Goal: Transaction & Acquisition: Subscribe to service/newsletter

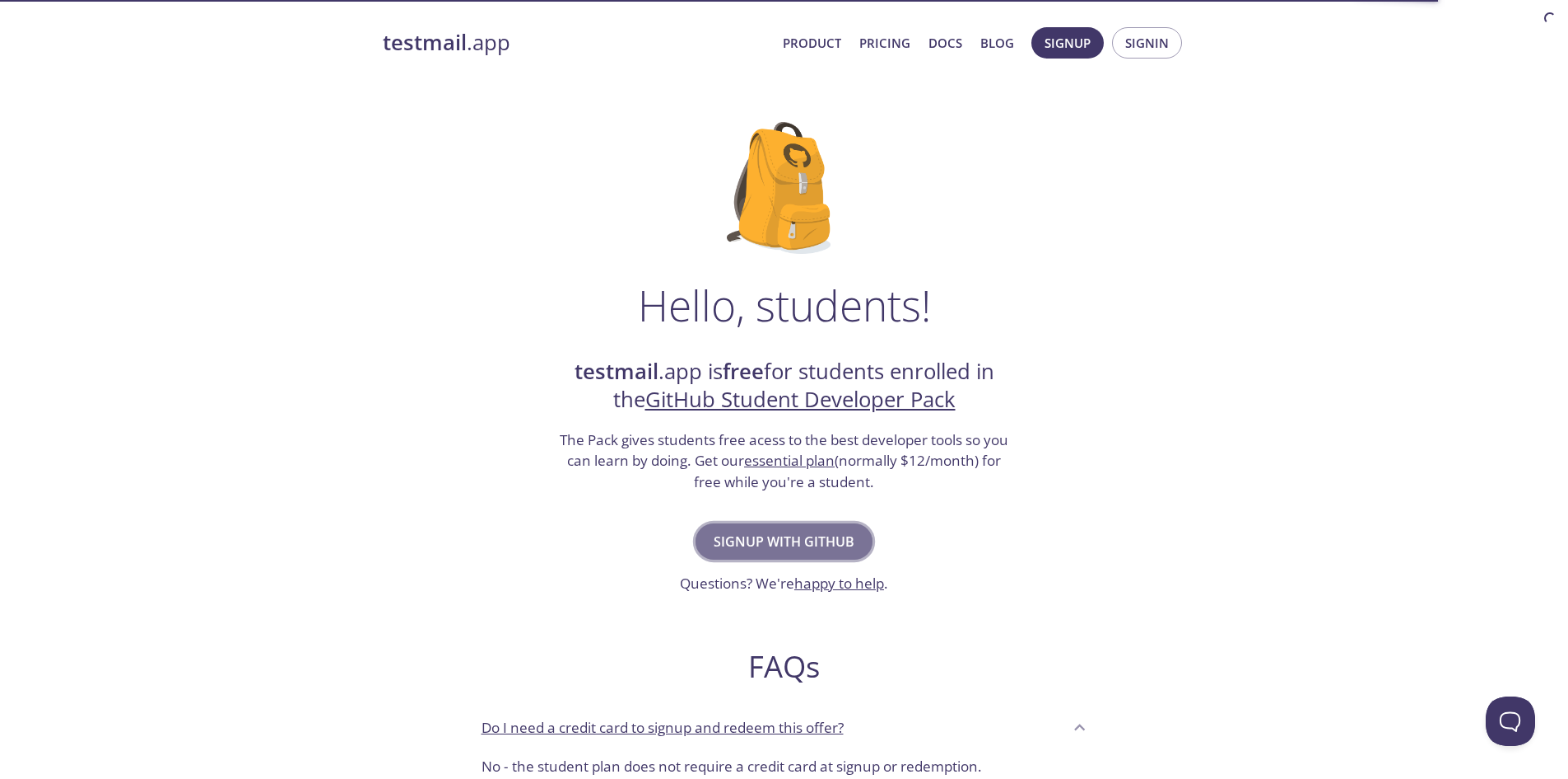
click at [848, 537] on span "Signup with GitHub" at bounding box center [784, 540] width 141 height 23
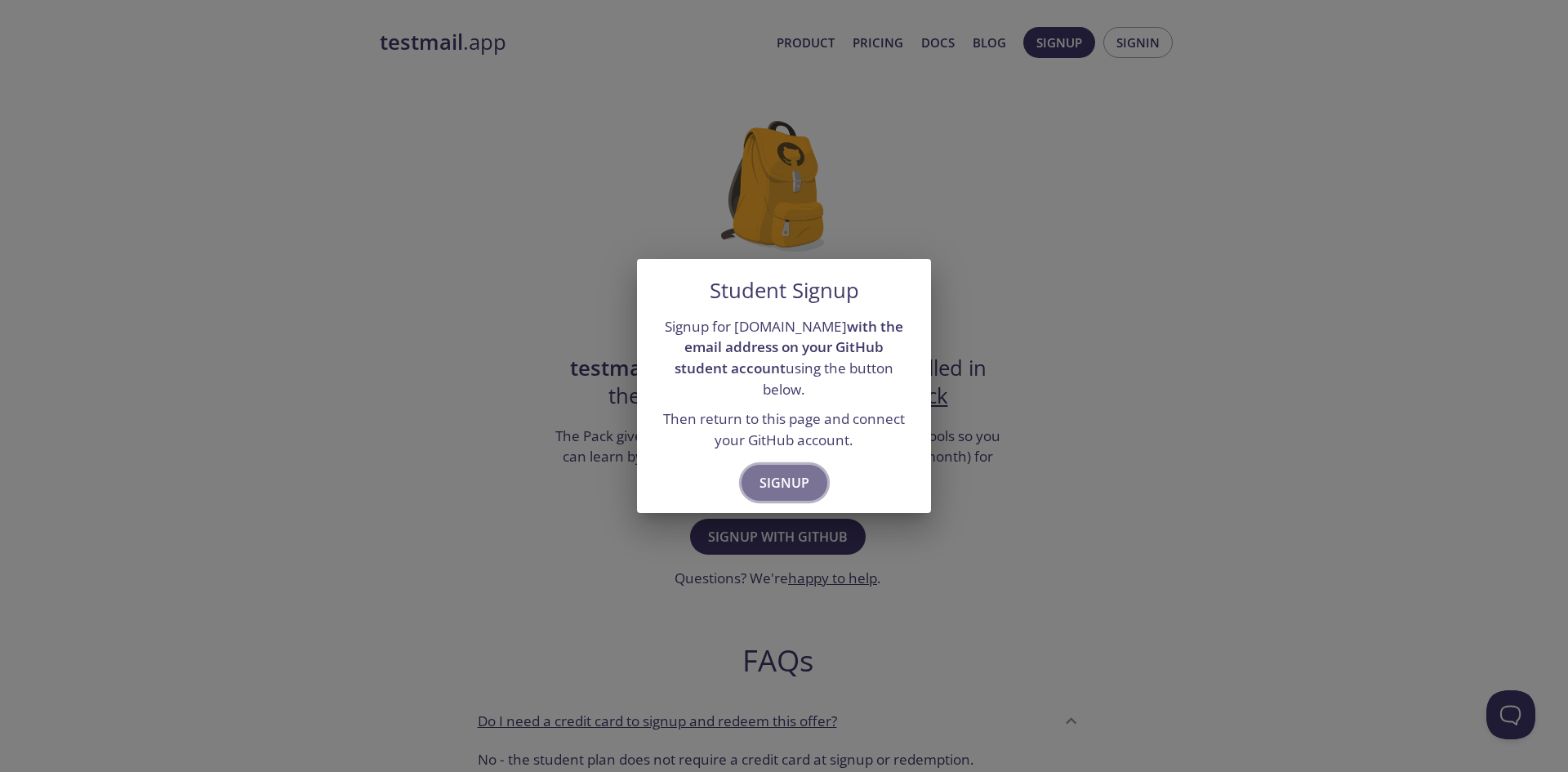
click at [789, 471] on span "Signup" at bounding box center [784, 482] width 49 height 23
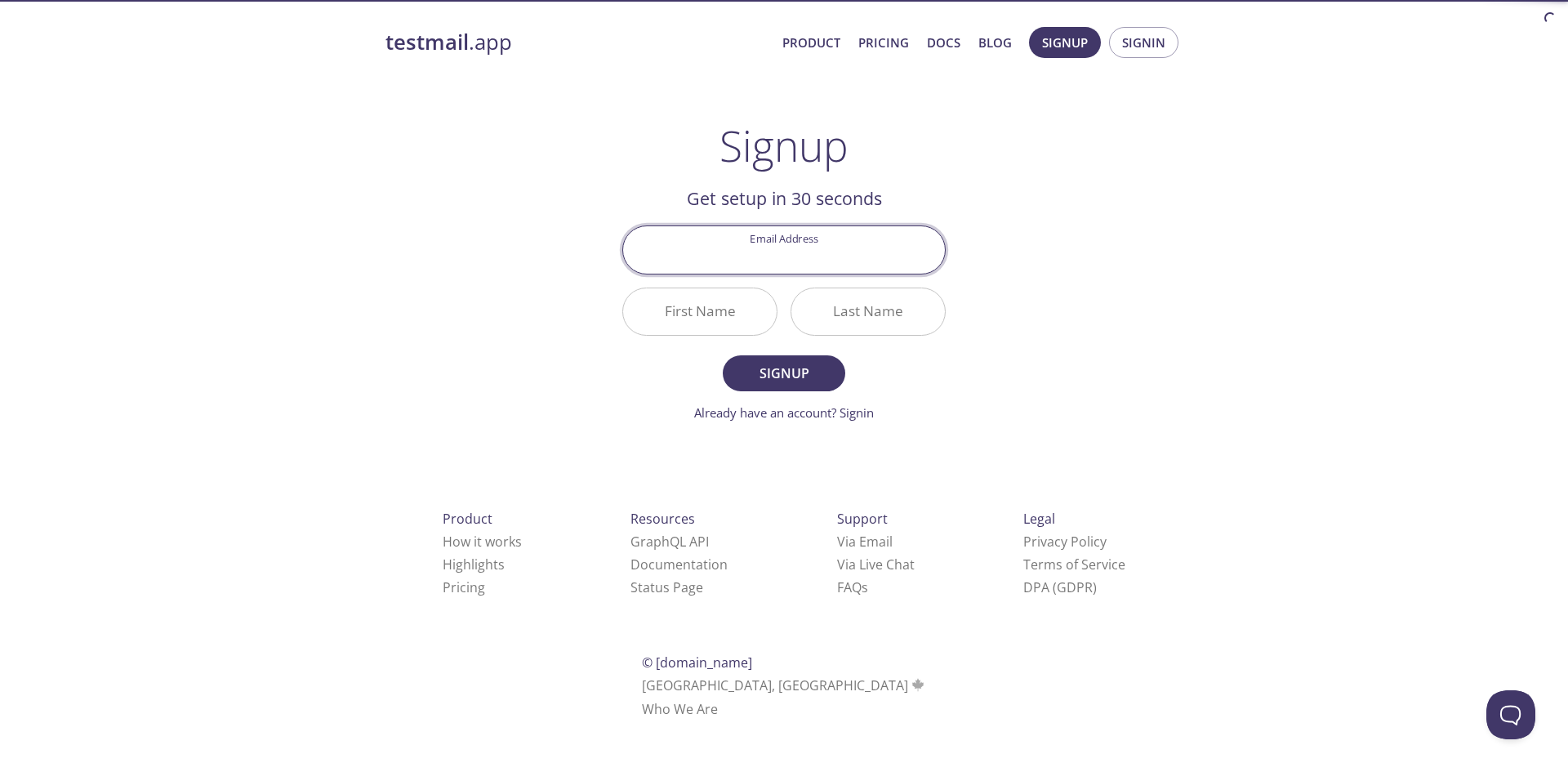
click at [787, 258] on input "Email Address" at bounding box center [783, 248] width 322 height 47
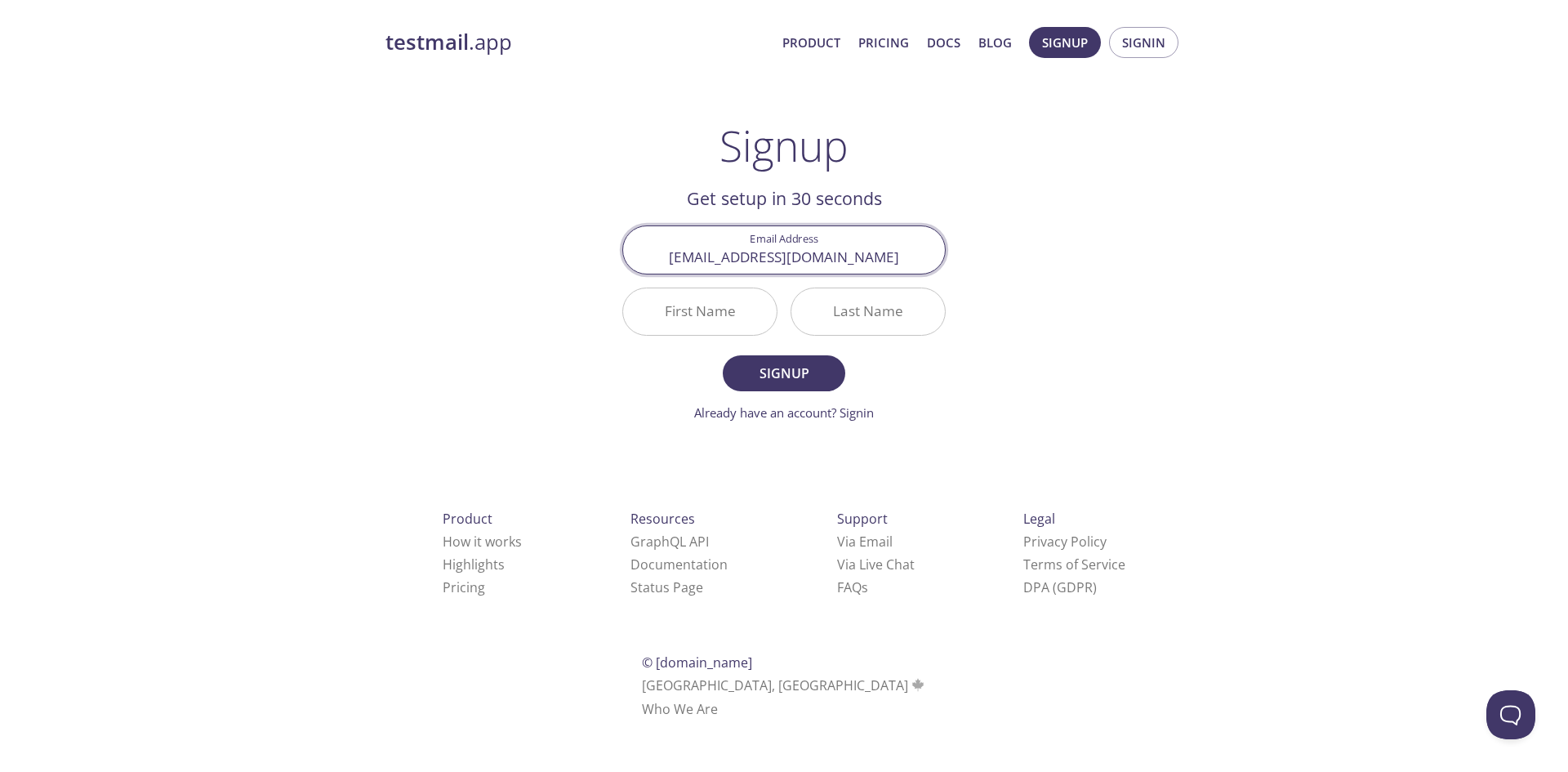
type input "[EMAIL_ADDRESS][DOMAIN_NAME]"
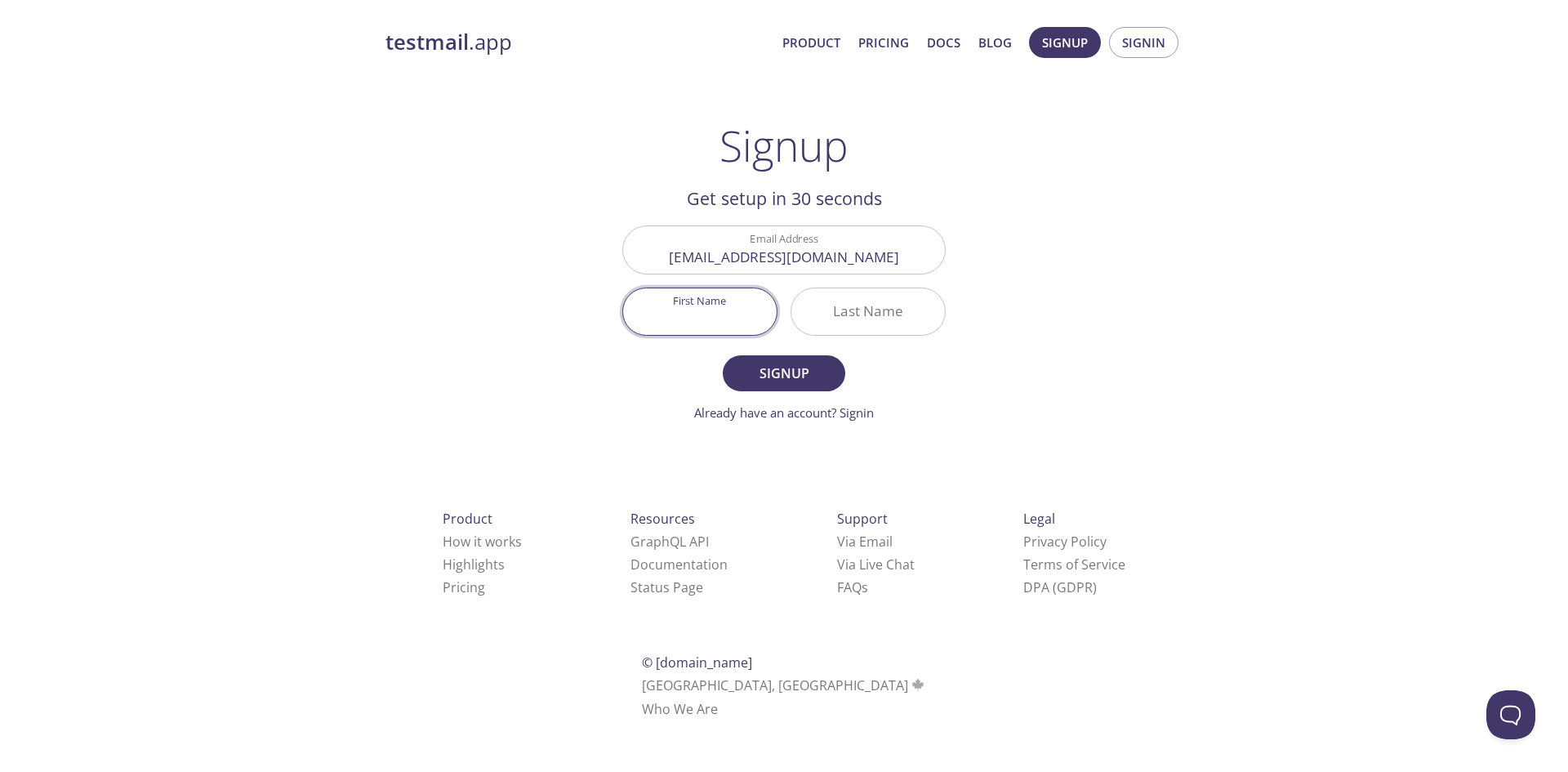
click at [725, 315] on input "First Name" at bounding box center [699, 311] width 153 height 47
type input "Rahul"
type input "[PERSON_NAME]"
click at [772, 370] on span "Signup" at bounding box center [783, 372] width 86 height 23
